Goal: Find specific page/section: Find specific page/section

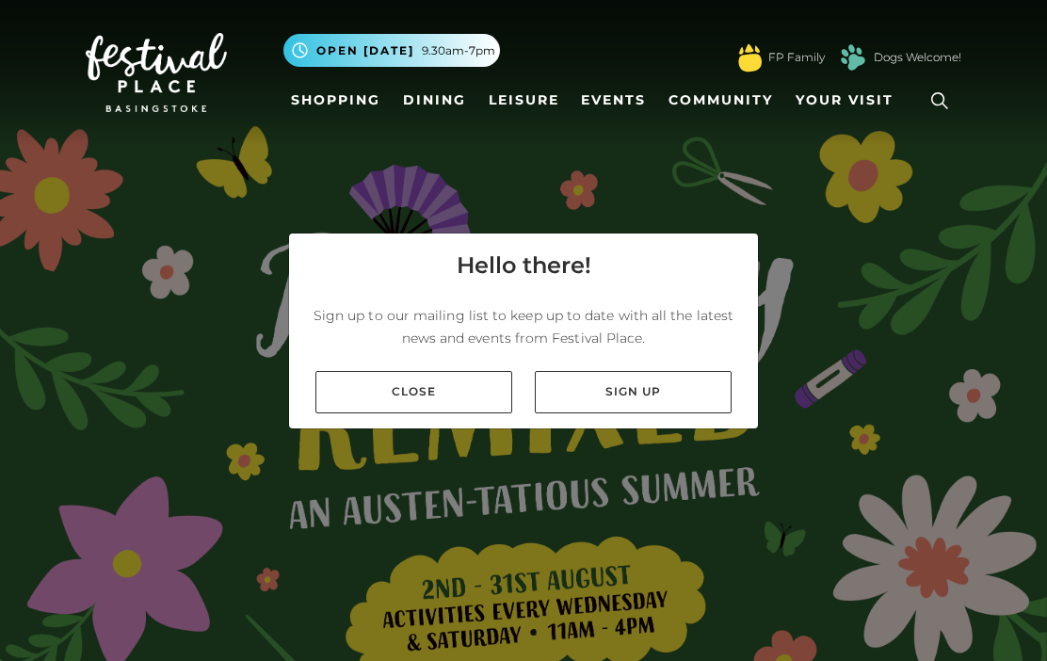
click at [409, 391] on link "Close" at bounding box center [413, 392] width 197 height 42
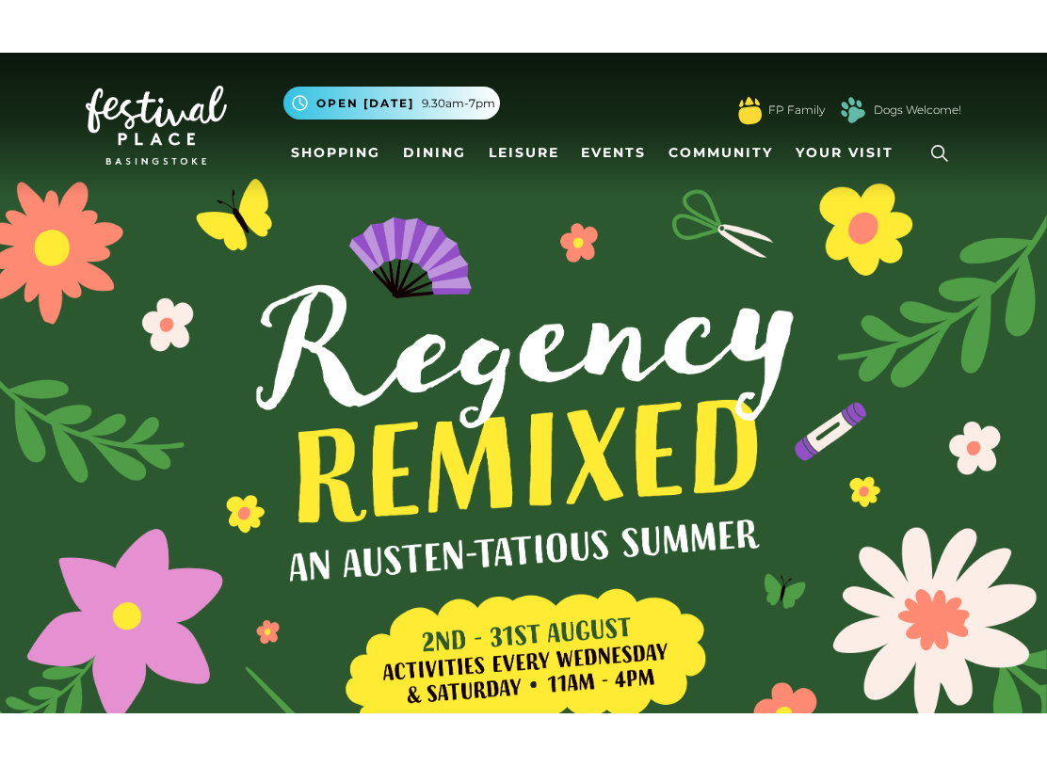
scroll to position [15, 0]
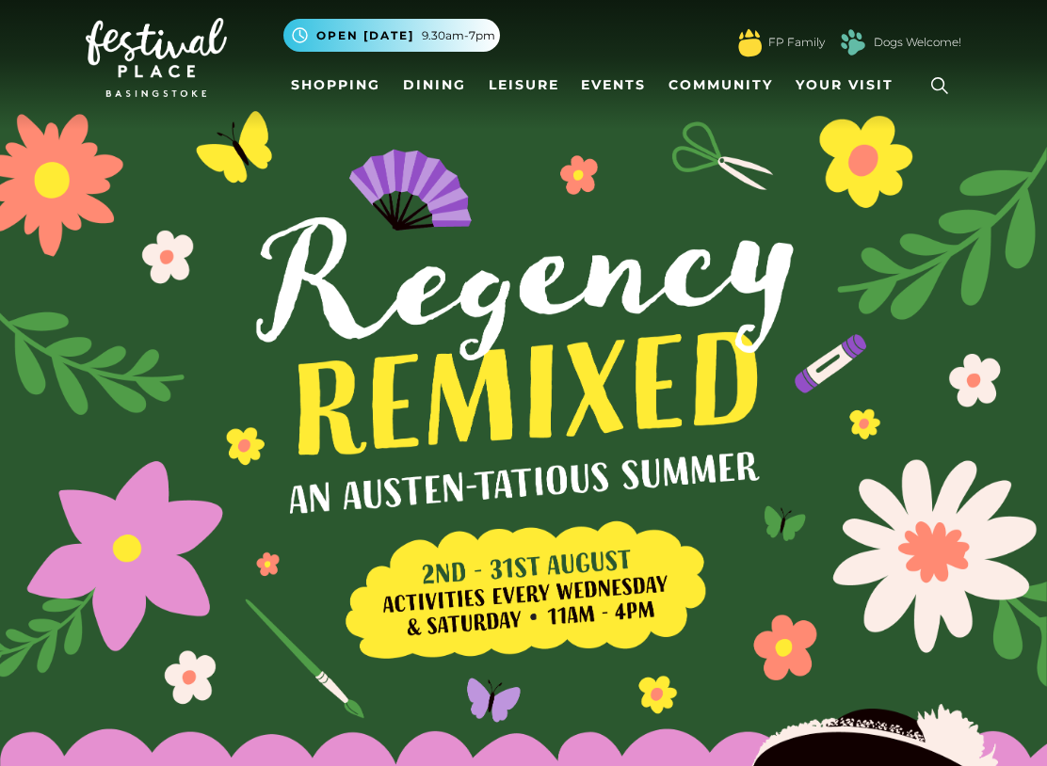
click at [603, 92] on link "Events" at bounding box center [613, 85] width 80 height 35
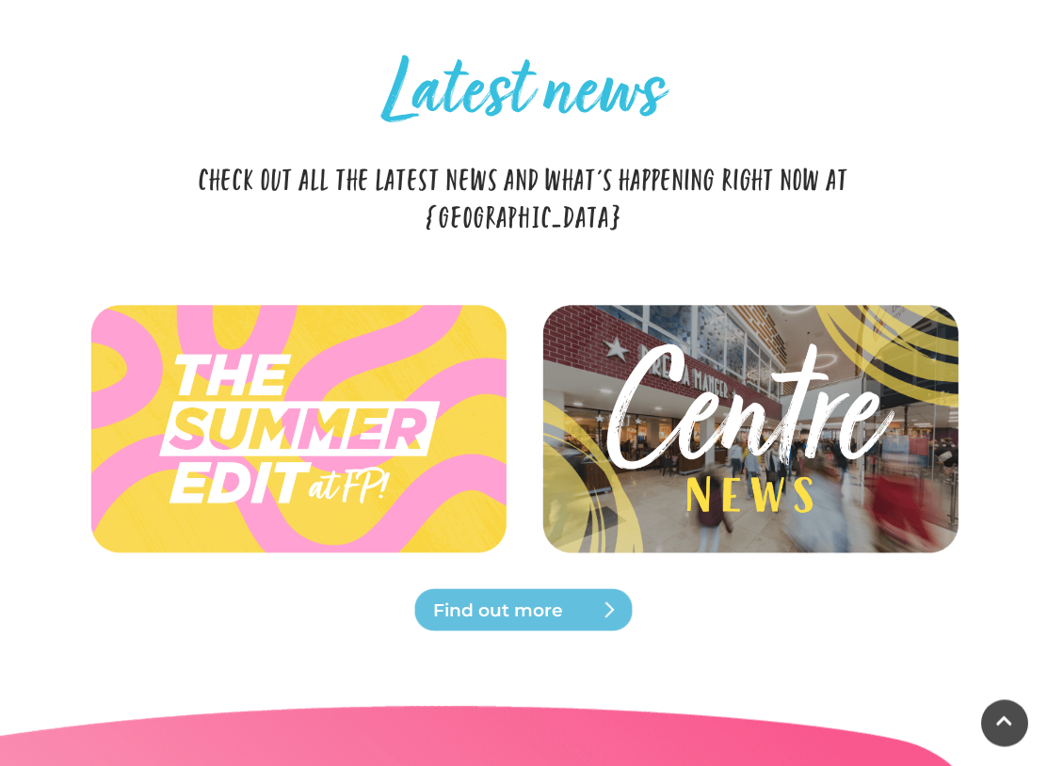
scroll to position [4015, 0]
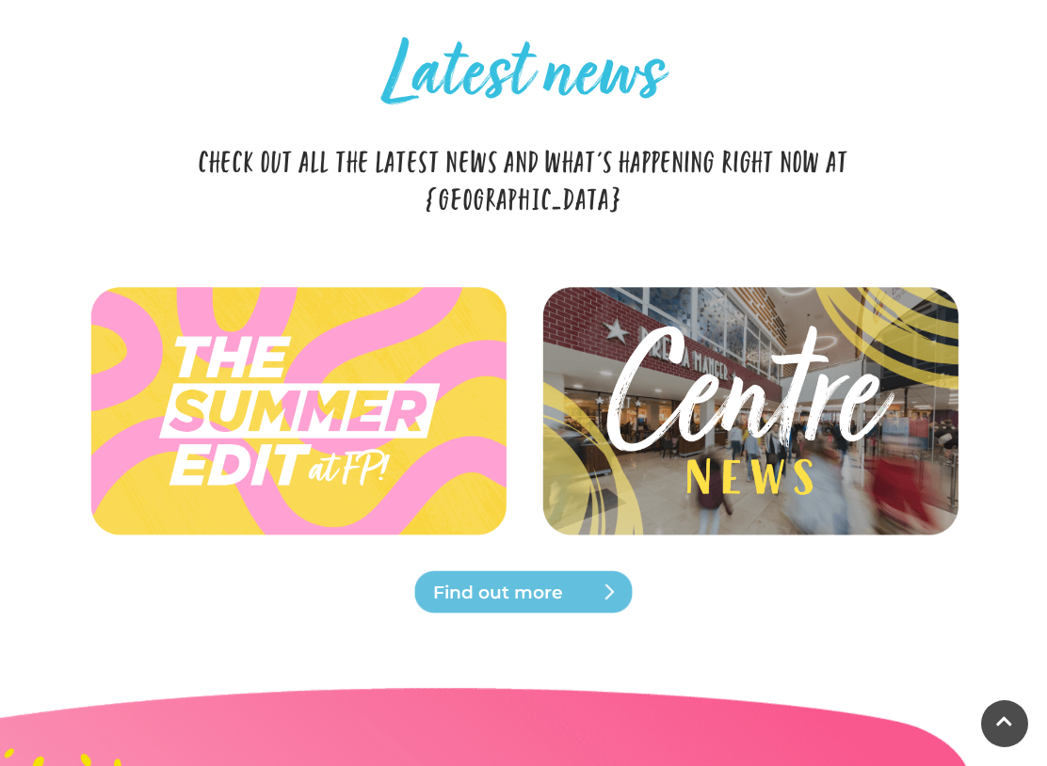
click at [740, 379] on img at bounding box center [749, 410] width 424 height 190
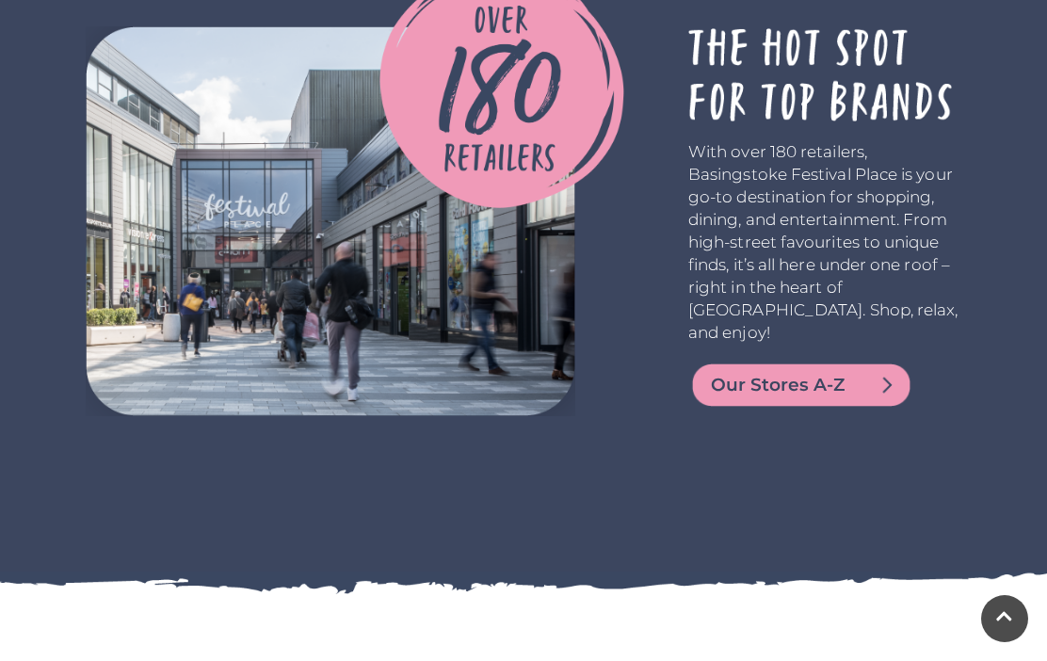
scroll to position [3358, 0]
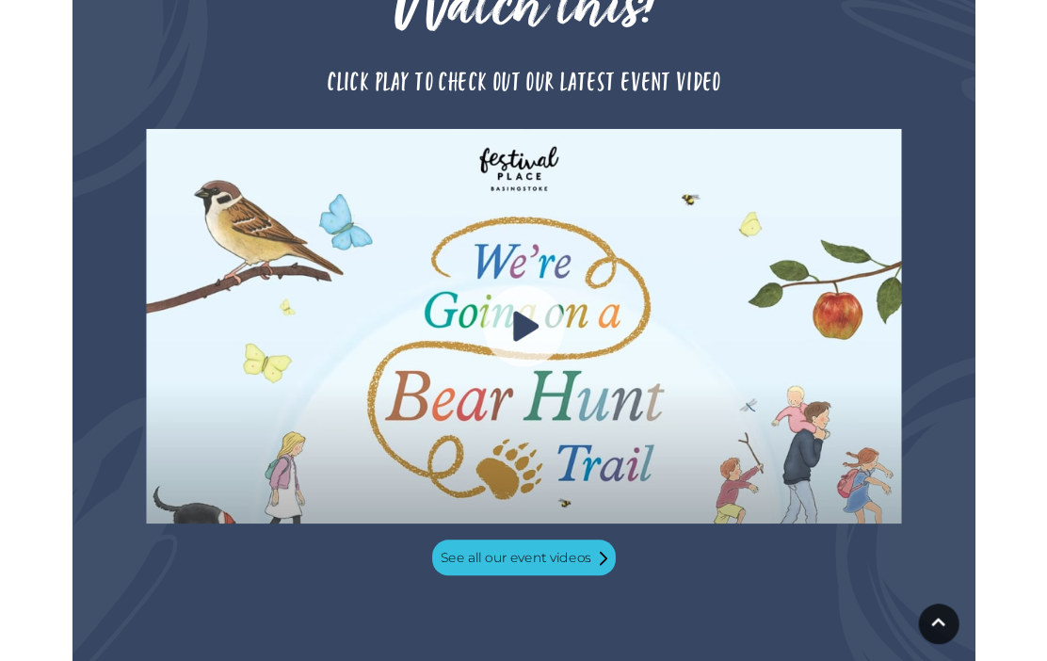
scroll to position [1802, 0]
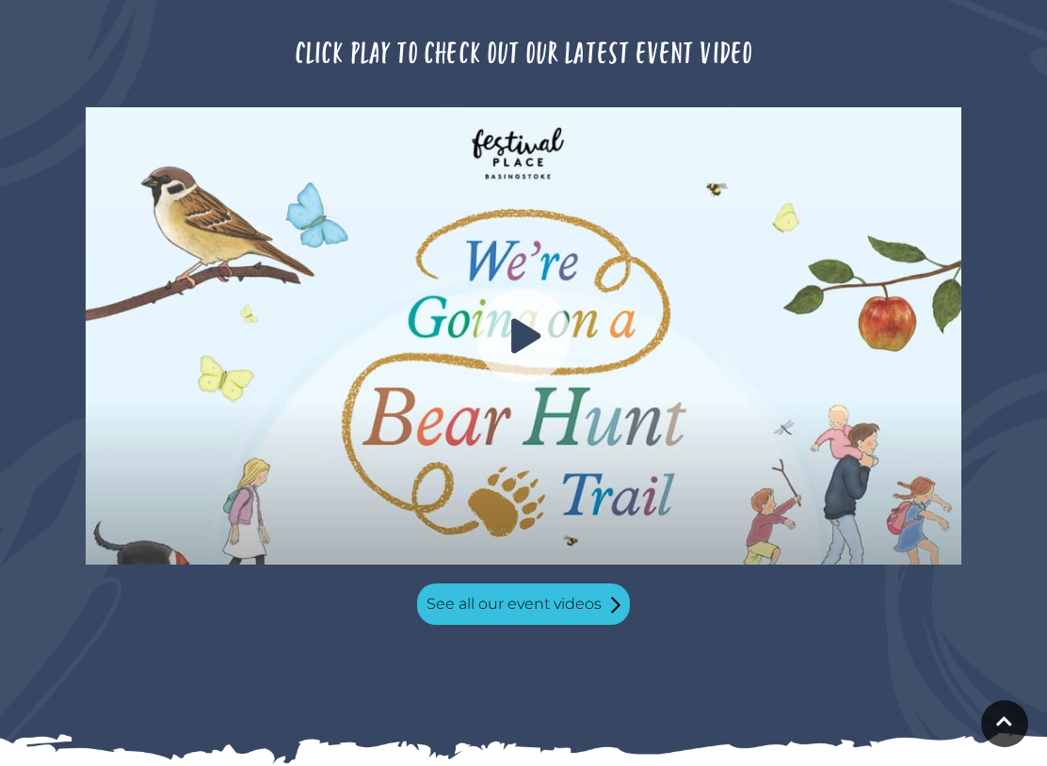
click at [523, 588] on link "See all our event videos" at bounding box center [523, 604] width 213 height 41
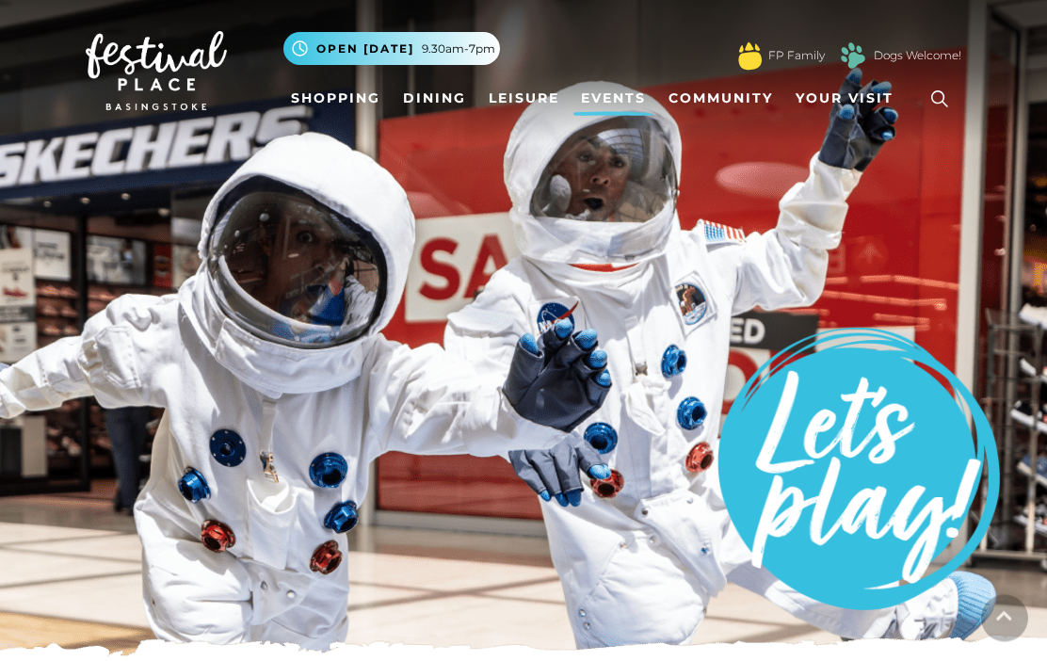
scroll to position [0, 0]
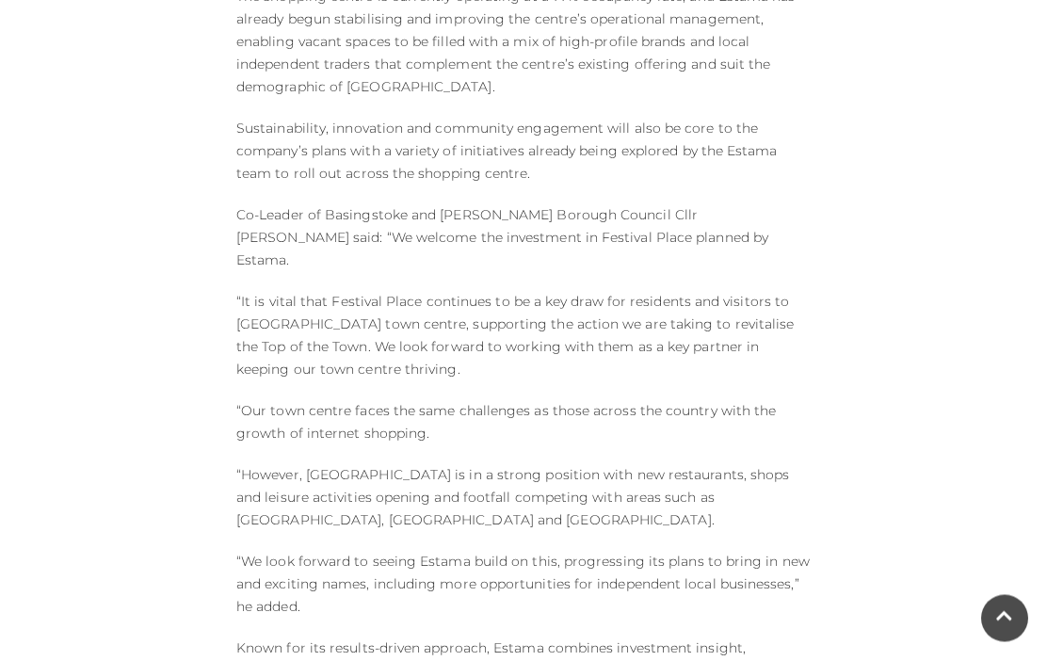
scroll to position [1655, 0]
